Goal: Check status

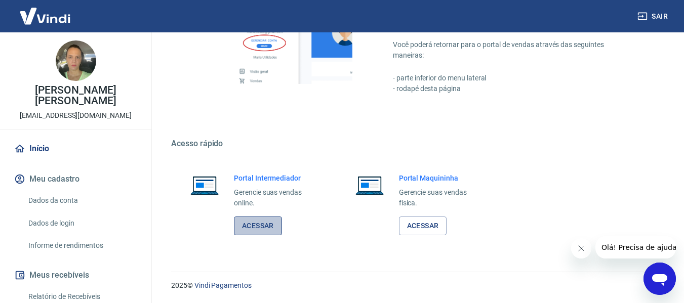
click at [256, 227] on link "Acessar" at bounding box center [258, 226] width 48 height 19
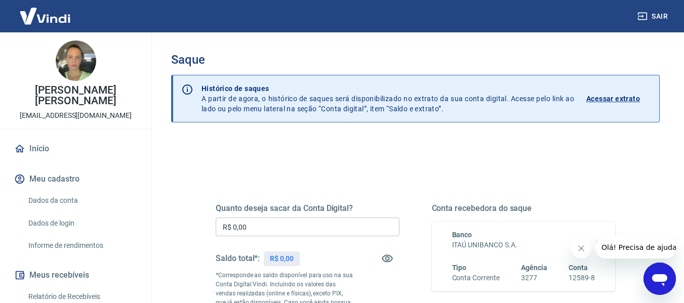
click at [624, 99] on p "Acessar extrato" at bounding box center [613, 99] width 54 height 10
